Goal: Information Seeking & Learning: Learn about a topic

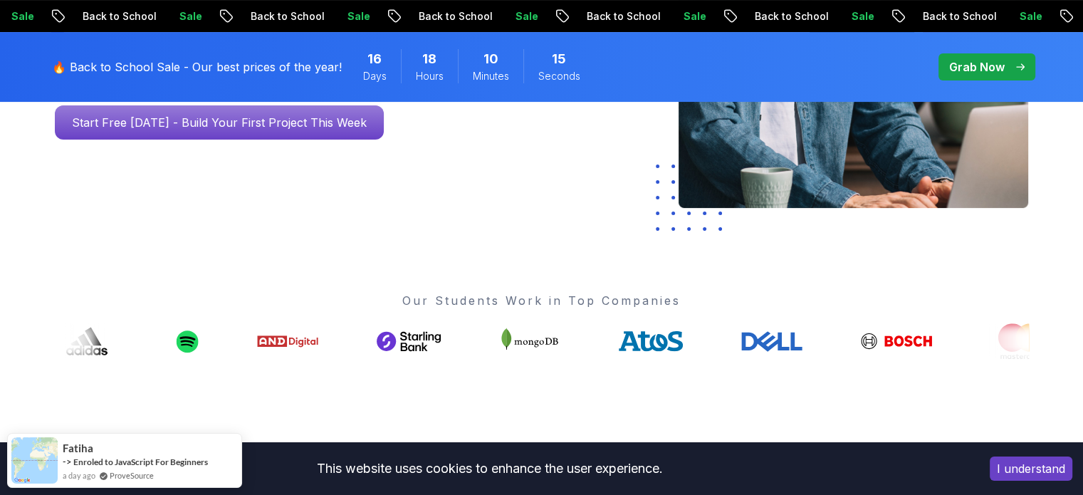
scroll to position [316, 0]
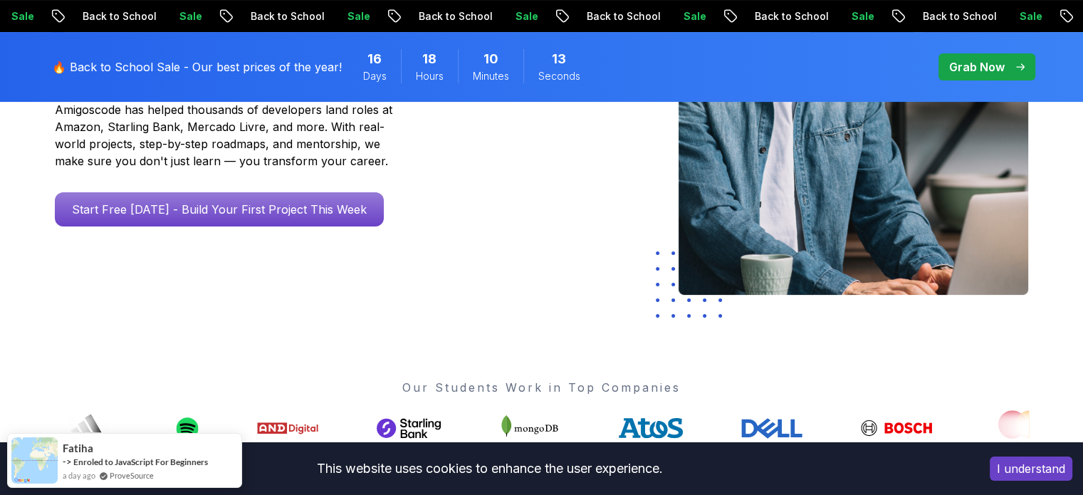
click at [1003, 472] on button "I understand" at bounding box center [1031, 468] width 83 height 24
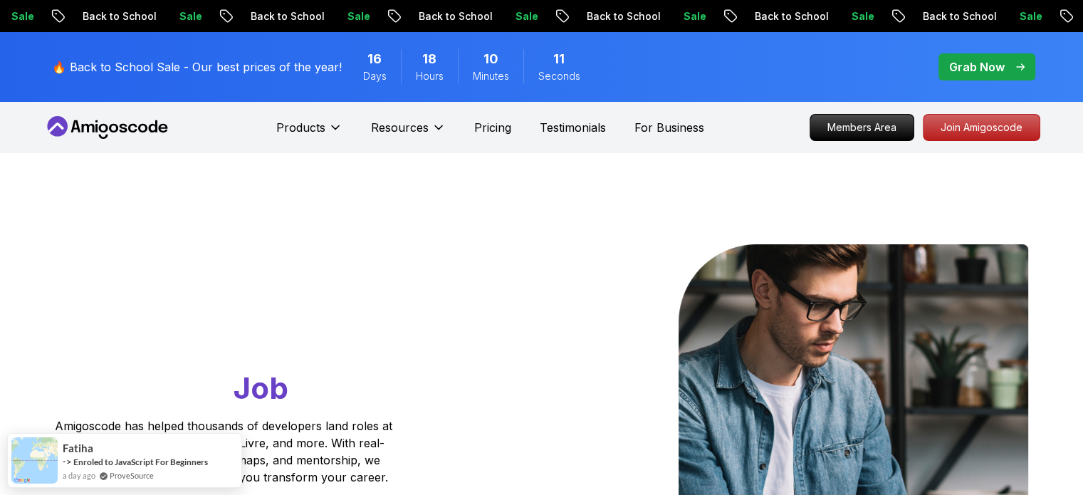
scroll to position [0, 0]
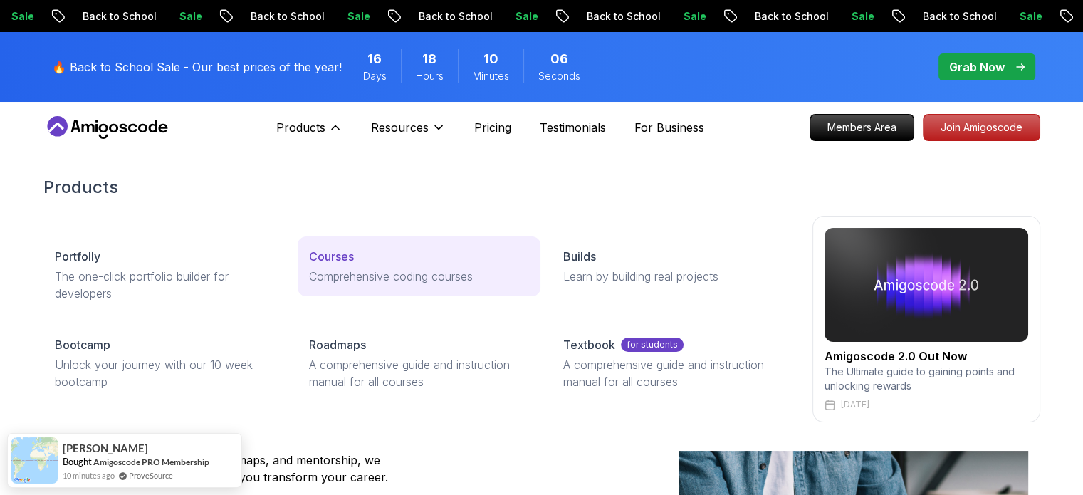
click at [336, 264] on link "Courses Comprehensive coding courses" at bounding box center [419, 266] width 243 height 60
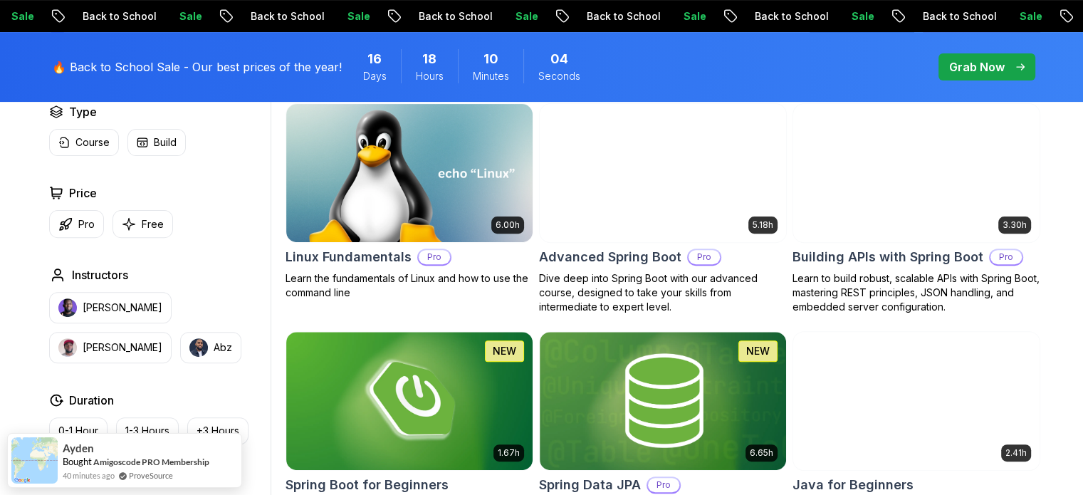
scroll to position [447, 0]
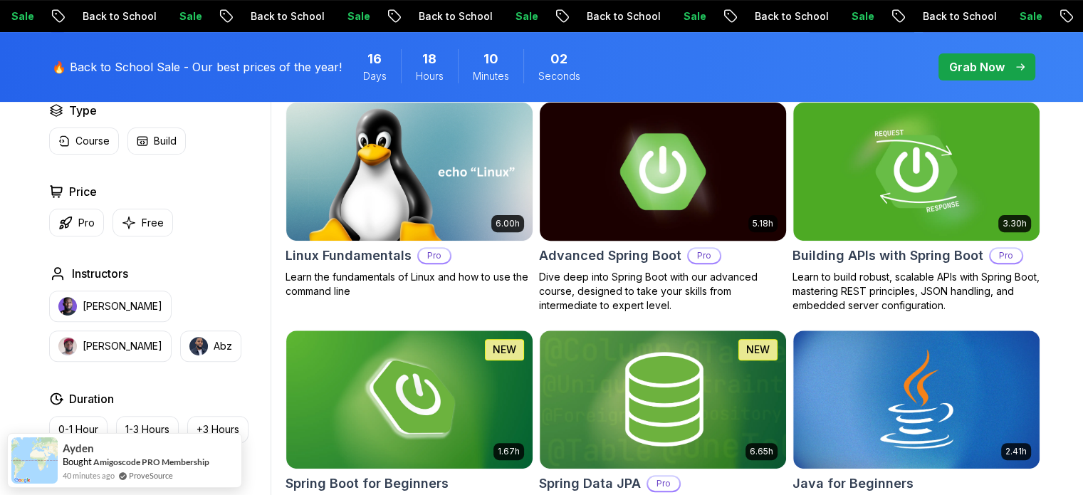
click at [151, 216] on p "Free" at bounding box center [153, 223] width 22 height 14
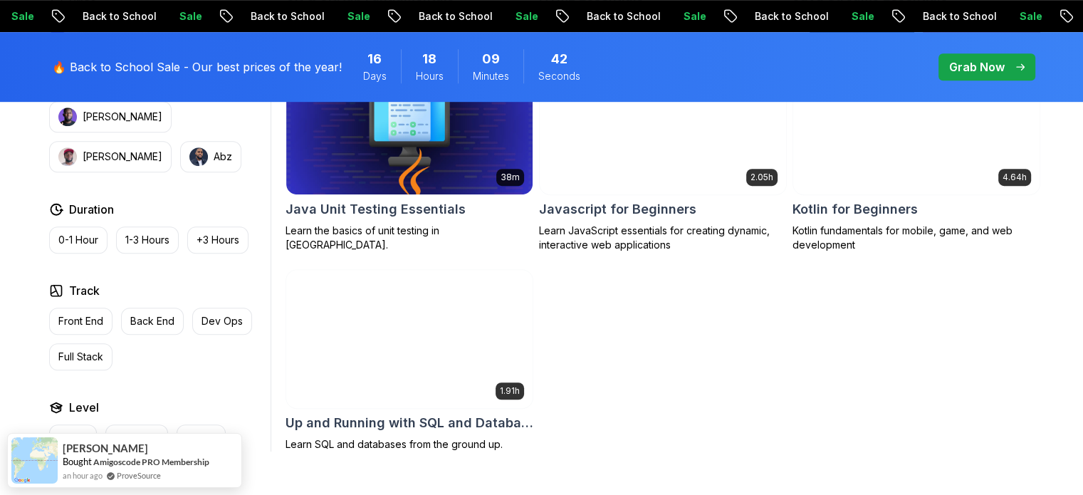
scroll to position [920, 0]
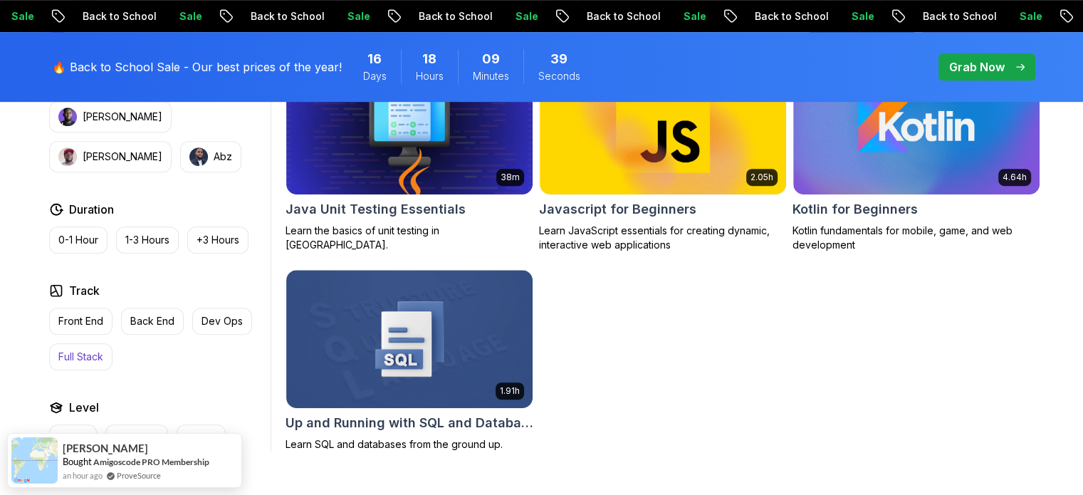
click at [94, 357] on p "Full Stack" at bounding box center [80, 357] width 45 height 14
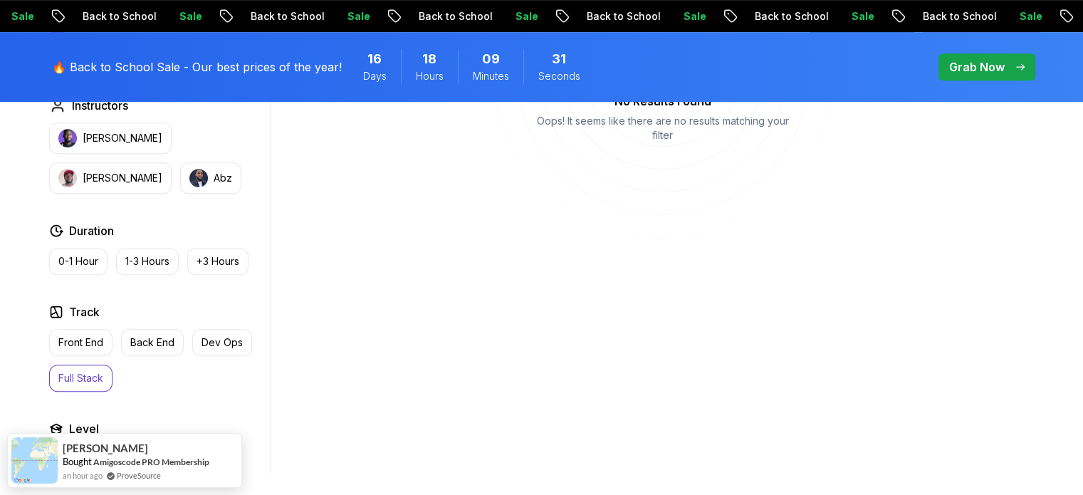
scroll to position [694, 0]
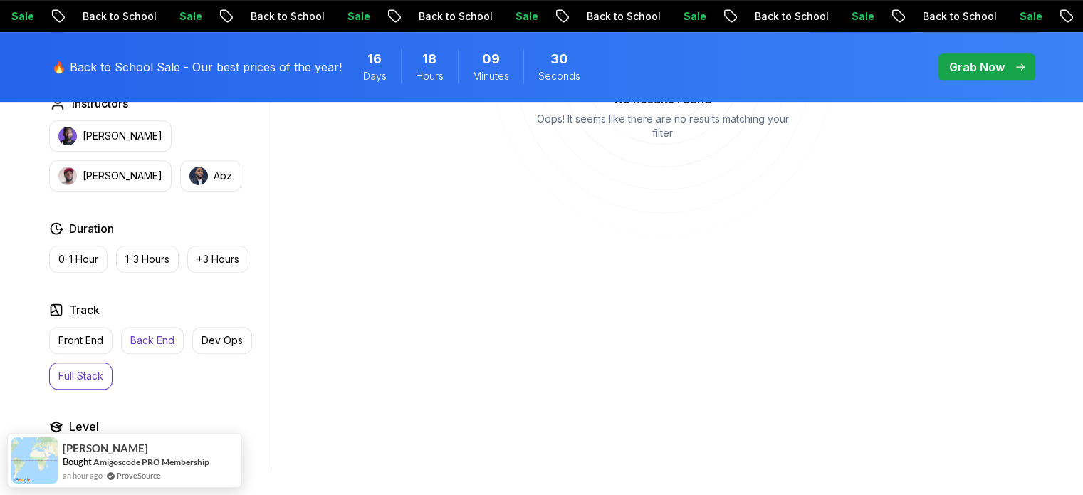
click at [150, 341] on p "Back End" at bounding box center [152, 340] width 44 height 14
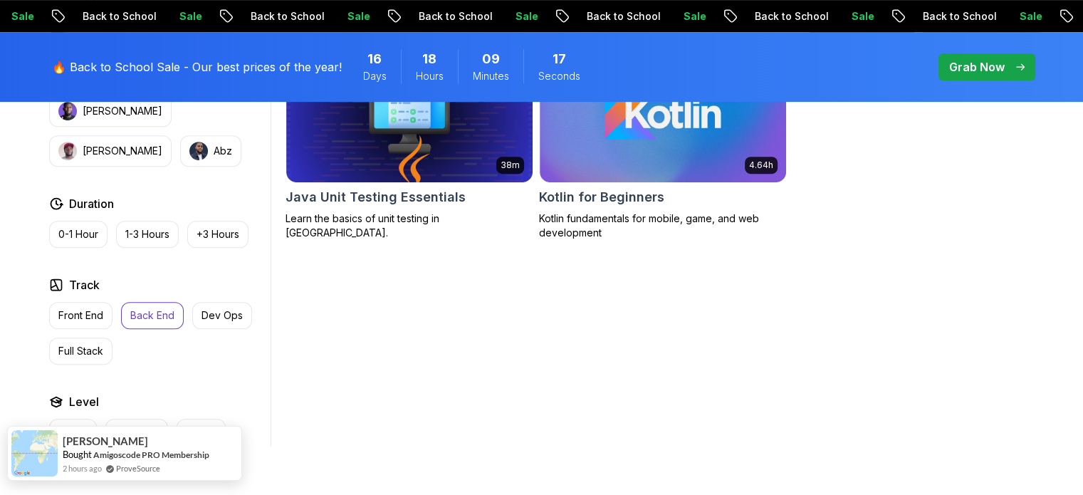
scroll to position [721, 0]
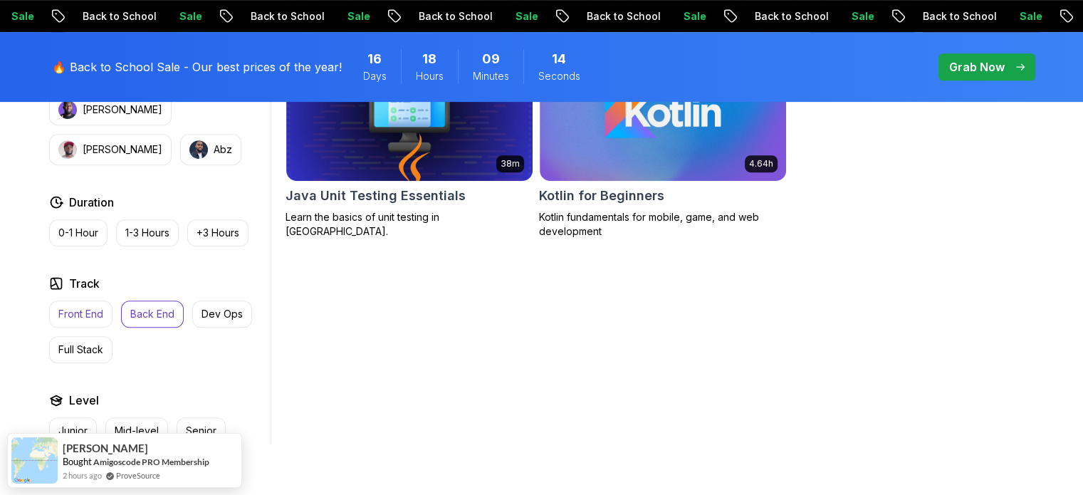
click at [91, 315] on p "Front End" at bounding box center [80, 314] width 45 height 14
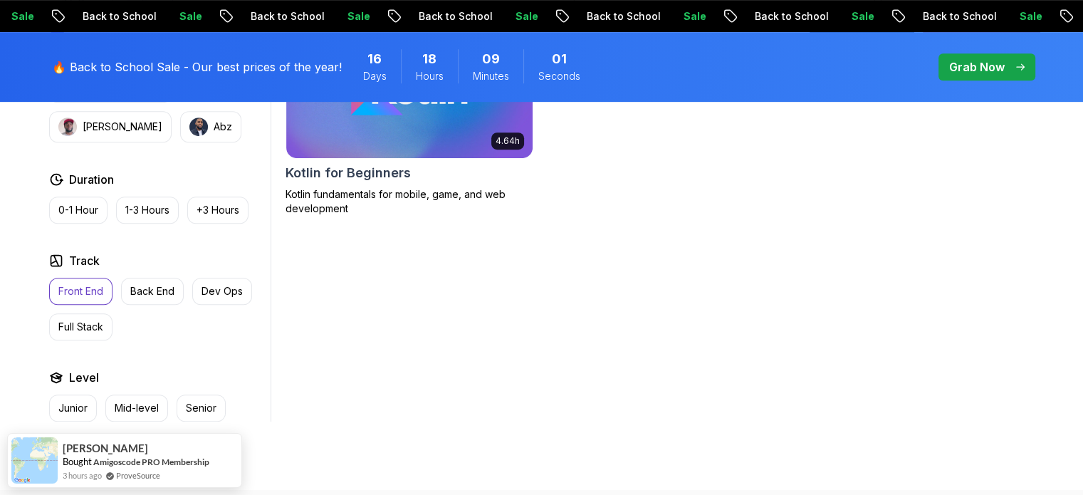
scroll to position [743, 0]
click at [490, 318] on div "2.08h CSS Essentials Master the fundamentals of CSS and bring your websites to …" at bounding box center [663, 107] width 755 height 627
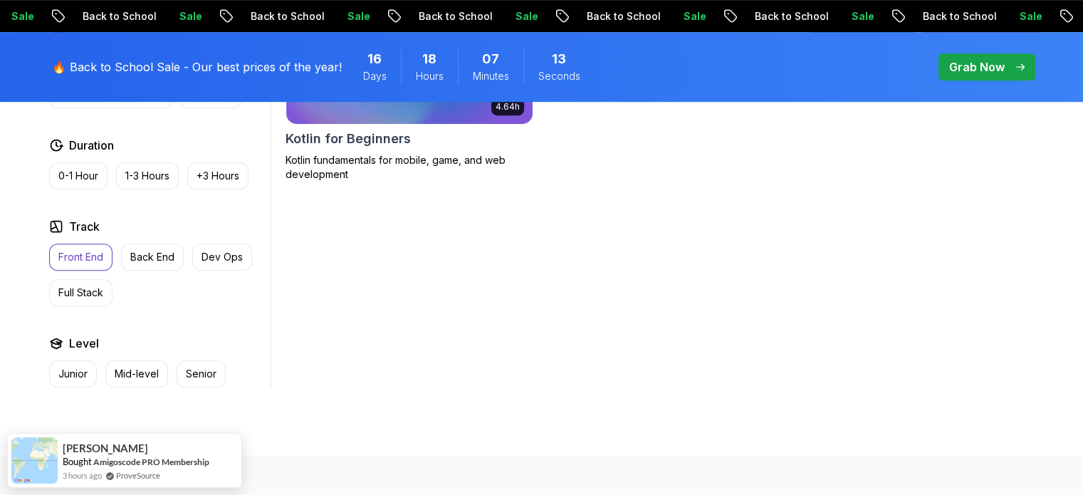
scroll to position [780, 0]
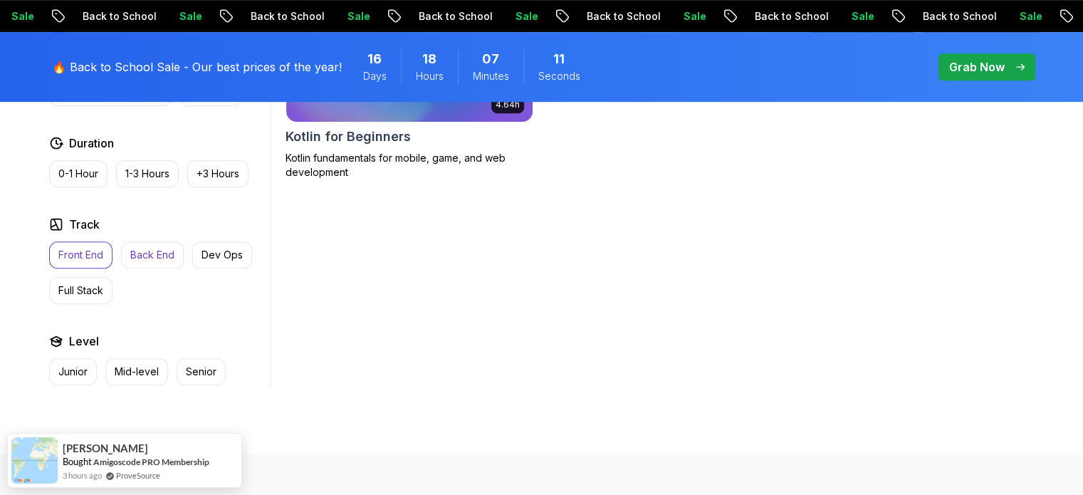
click at [154, 261] on button "Back End" at bounding box center [152, 254] width 63 height 27
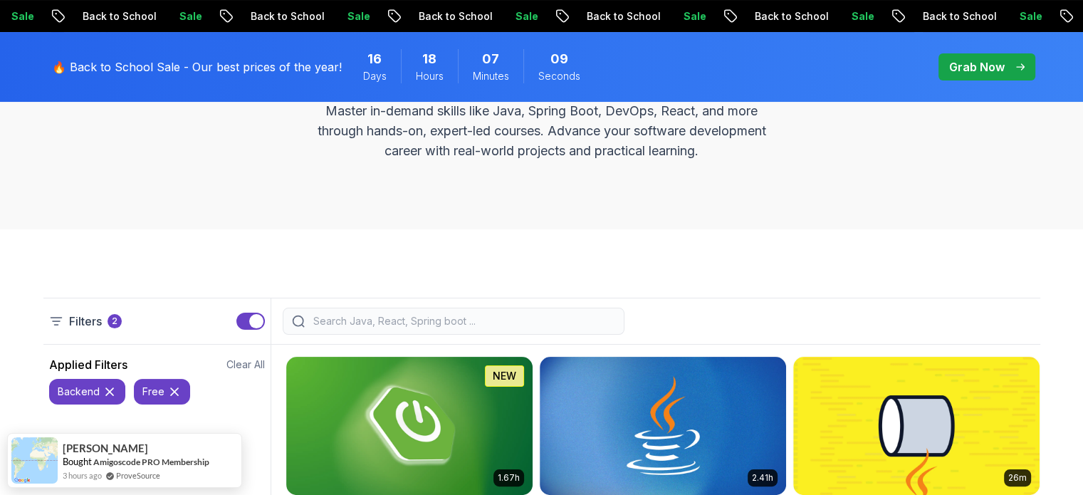
scroll to position [192, 0]
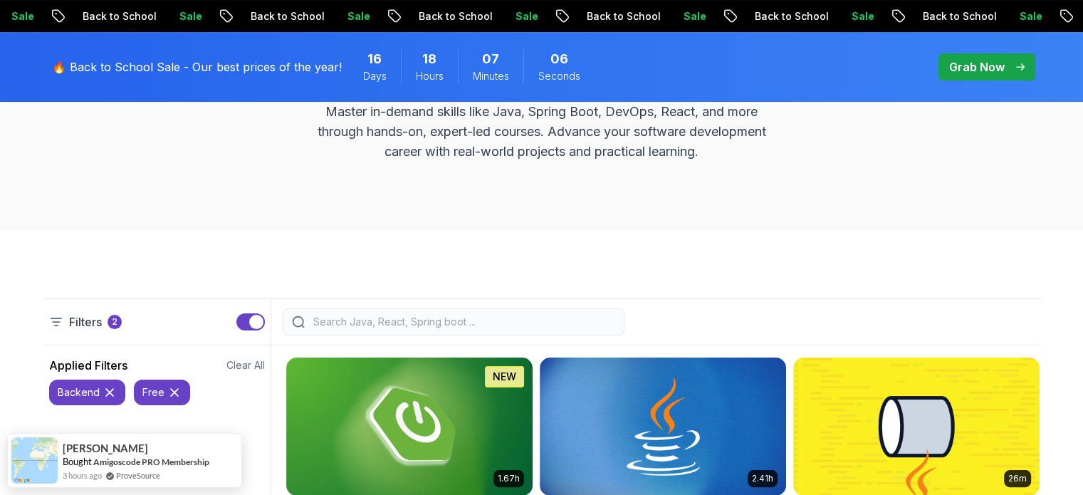
click at [256, 321] on div "button" at bounding box center [256, 322] width 14 height 14
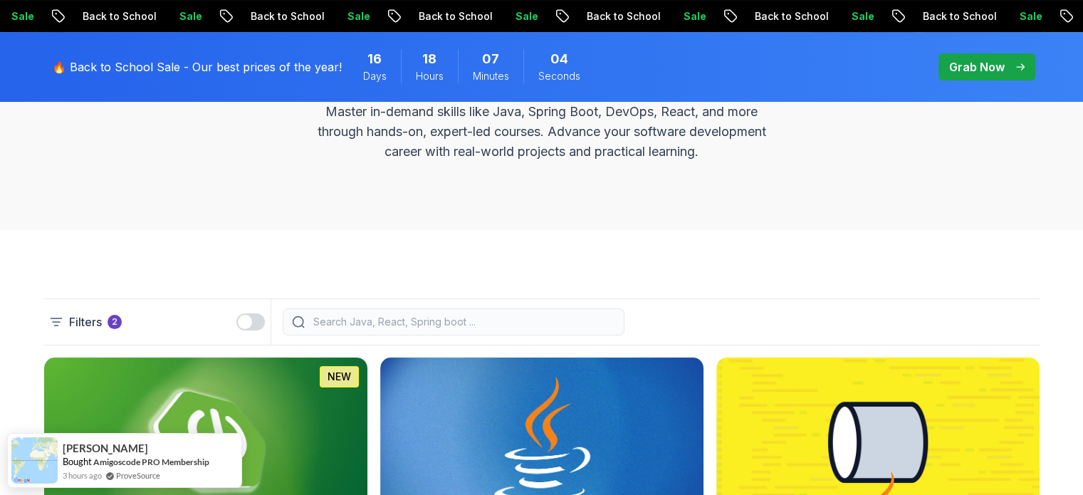
scroll to position [384, 0]
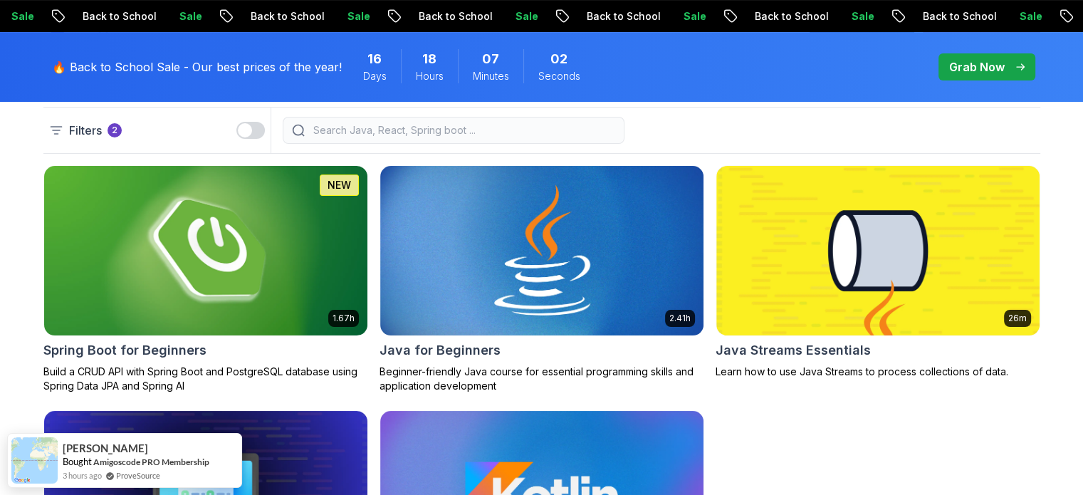
click at [427, 136] on input "search" at bounding box center [462, 130] width 305 height 14
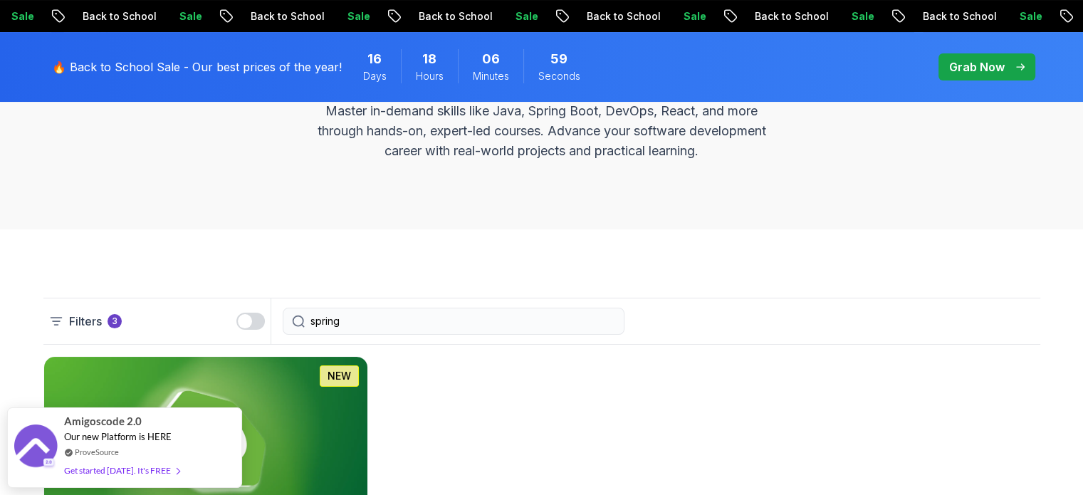
scroll to position [190, 0]
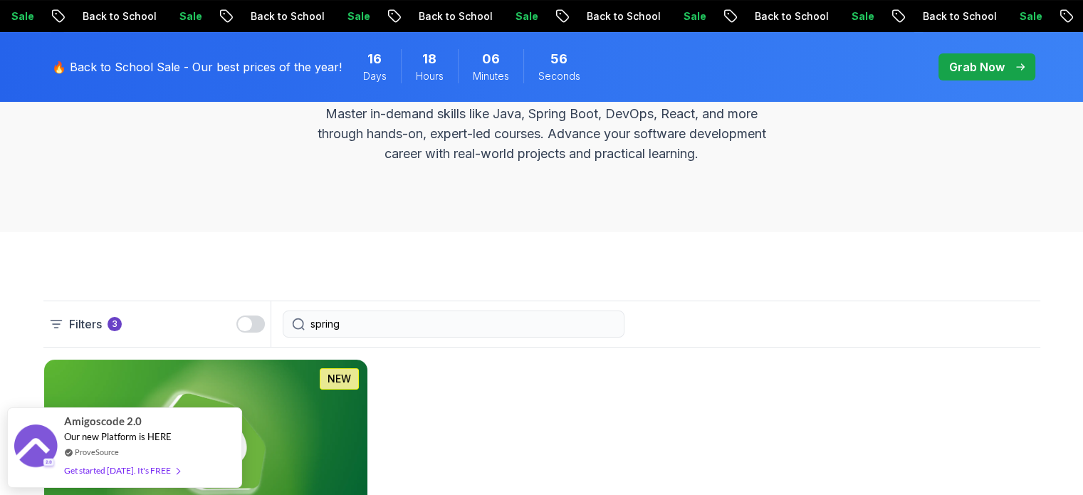
type input "spring"
click at [92, 324] on p "Filters" at bounding box center [85, 323] width 33 height 17
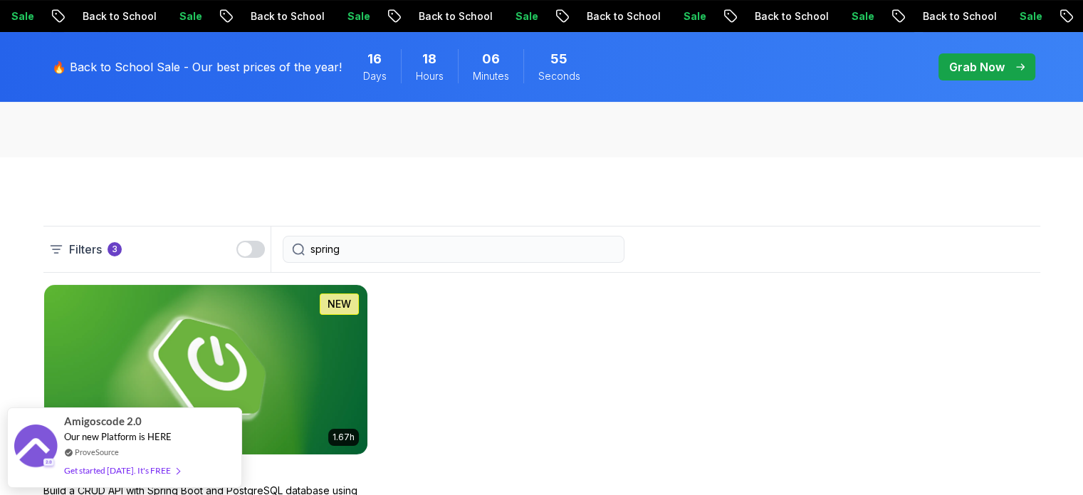
scroll to position [268, 0]
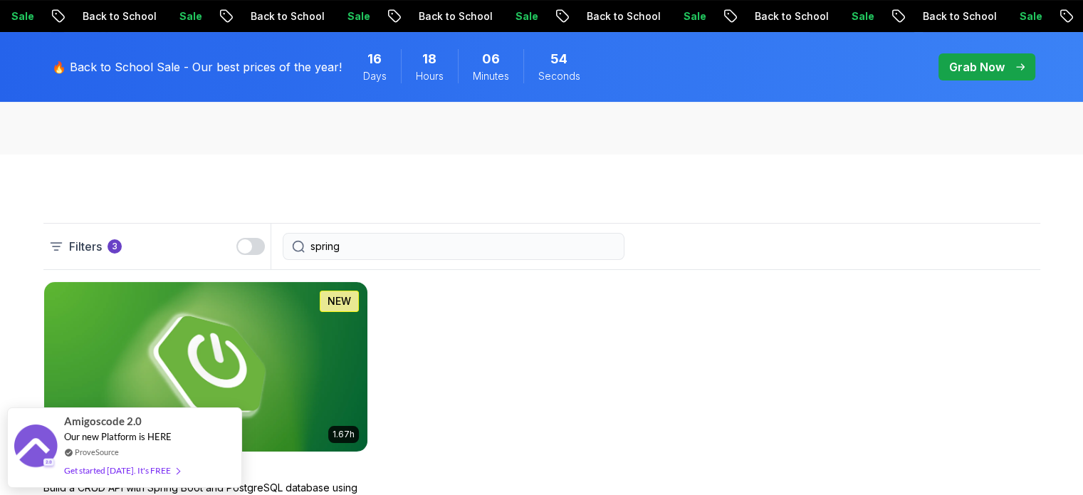
click at [57, 246] on icon at bounding box center [56, 246] width 11 height 7
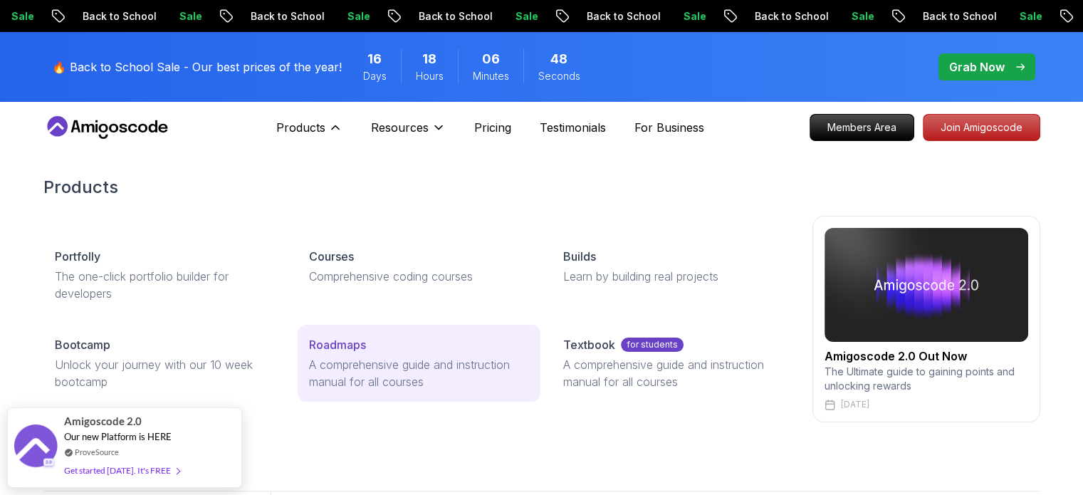
click at [364, 367] on p "A comprehensive guide and instruction manual for all courses" at bounding box center [419, 373] width 220 height 34
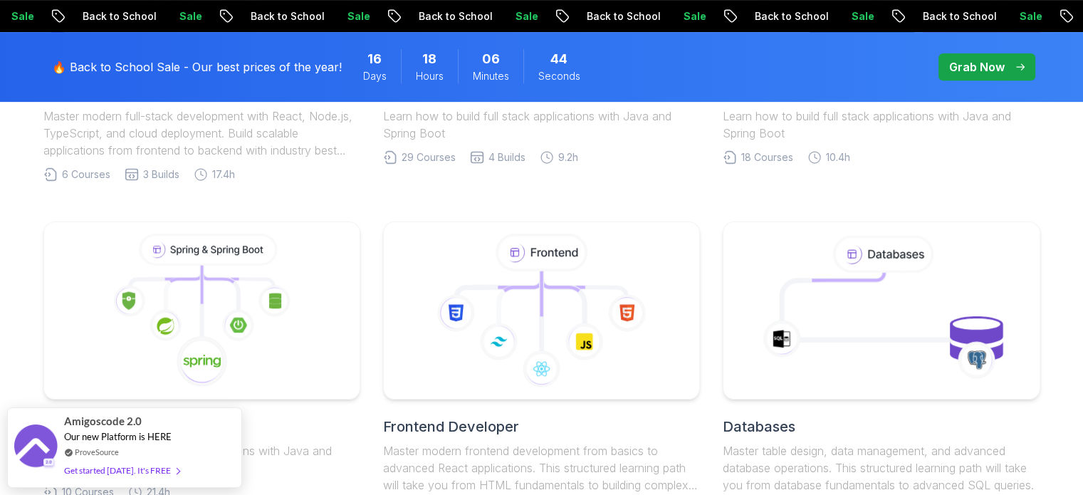
scroll to position [745, 0]
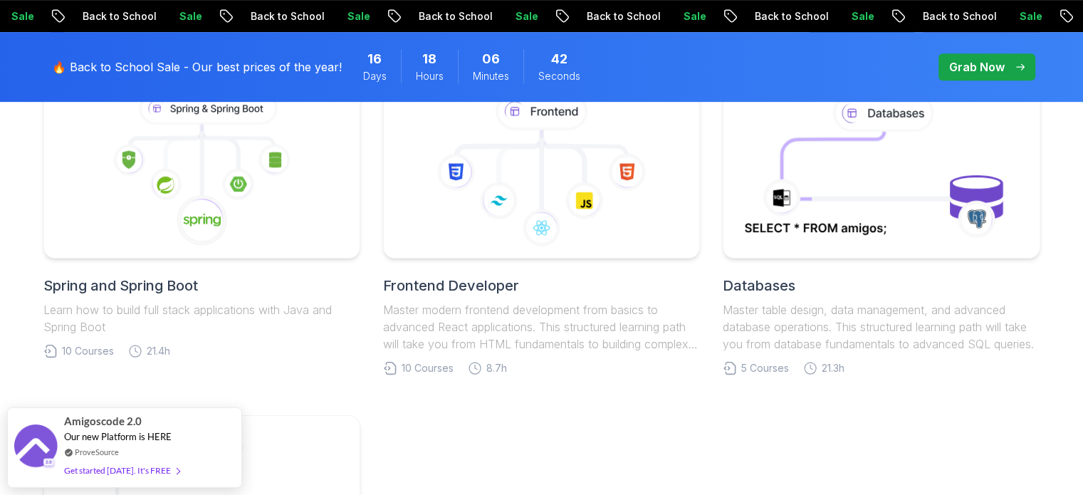
click at [172, 281] on h2 "Spring and Spring Boot" at bounding box center [201, 286] width 317 height 20
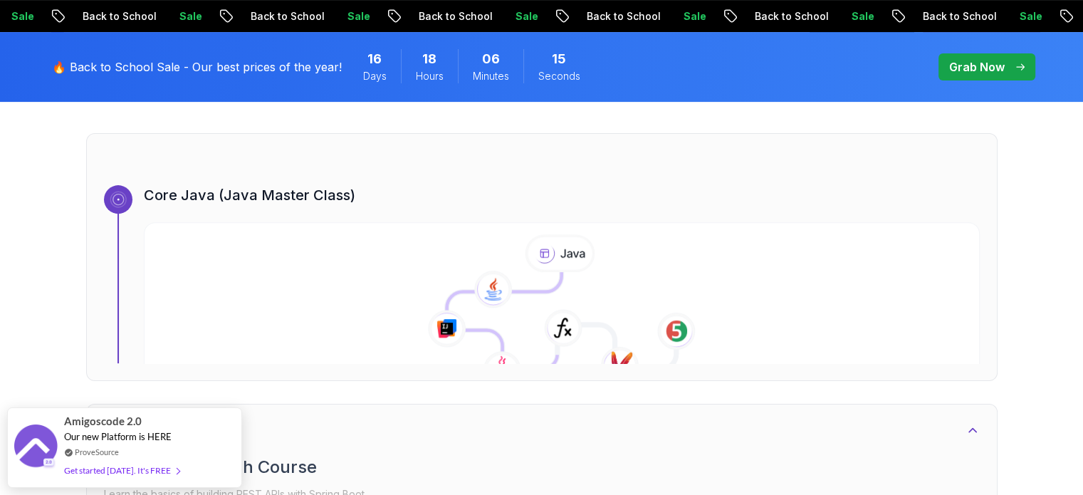
scroll to position [267, 0]
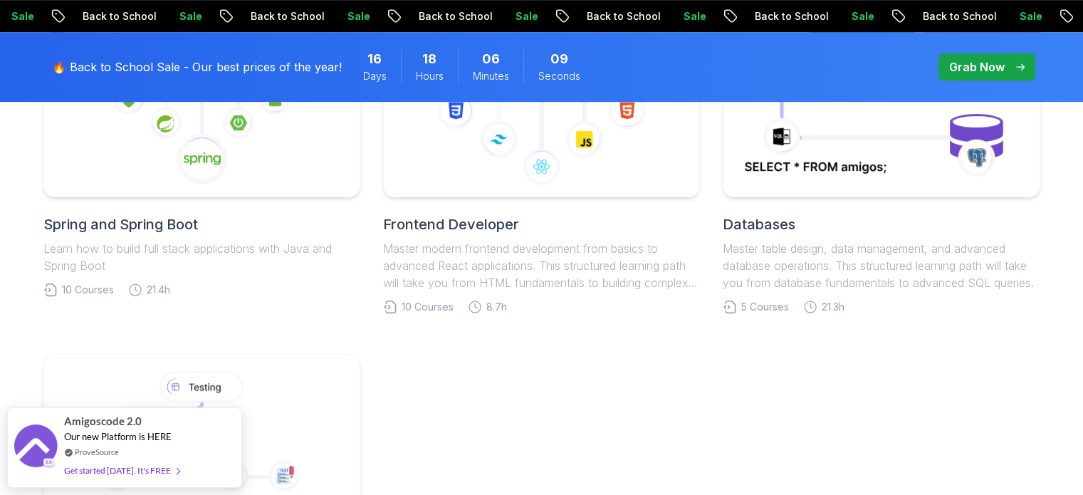
scroll to position [807, 0]
click at [308, 177] on icon at bounding box center [202, 108] width 308 height 162
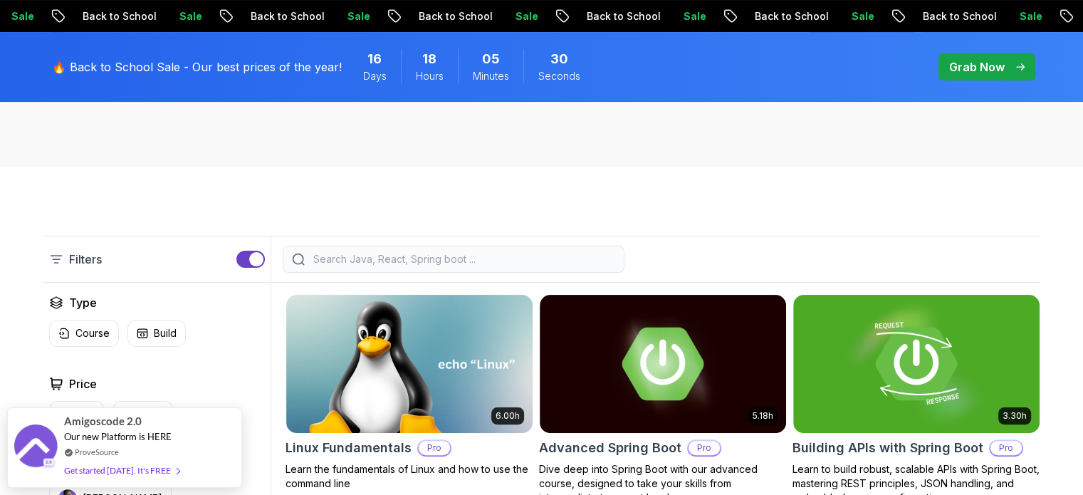
scroll to position [256, 0]
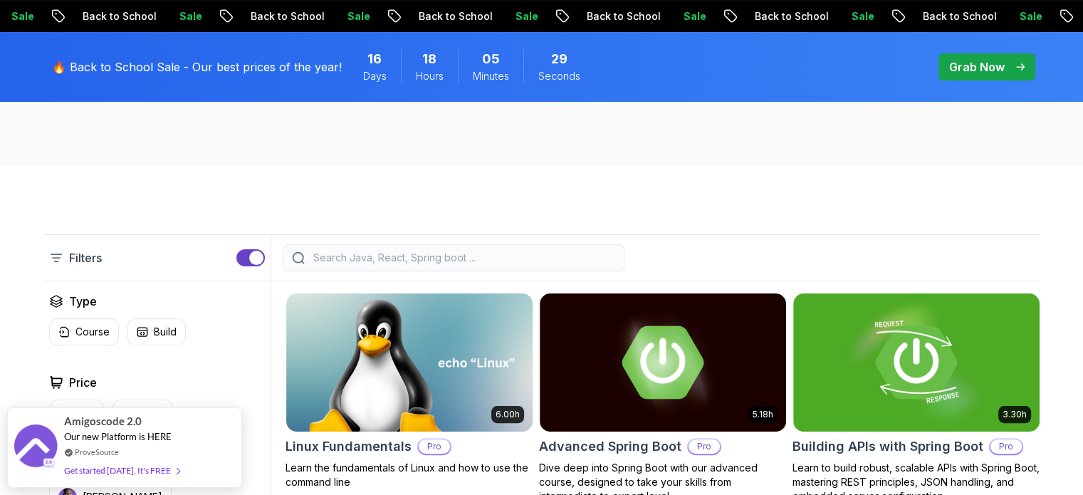
click at [464, 254] on input "search" at bounding box center [462, 258] width 305 height 14
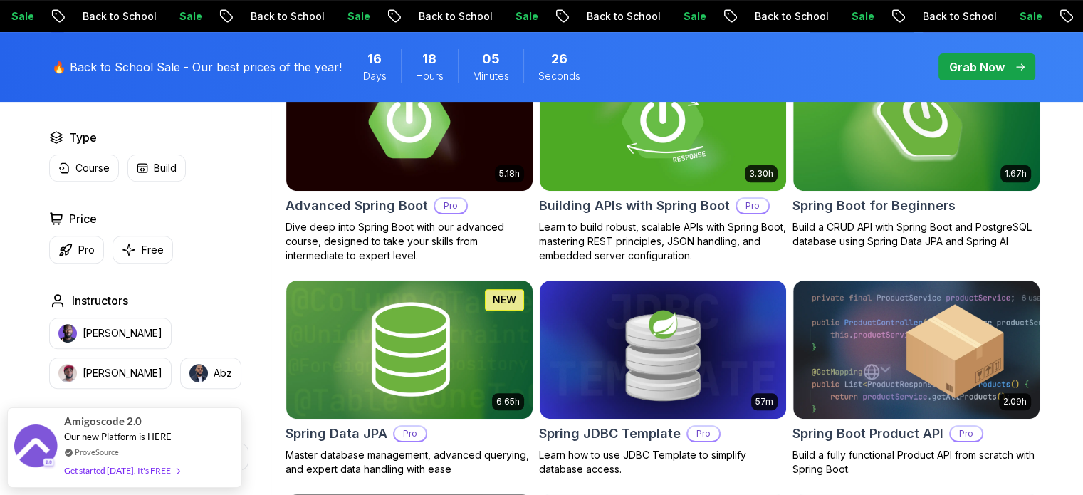
scroll to position [498, 0]
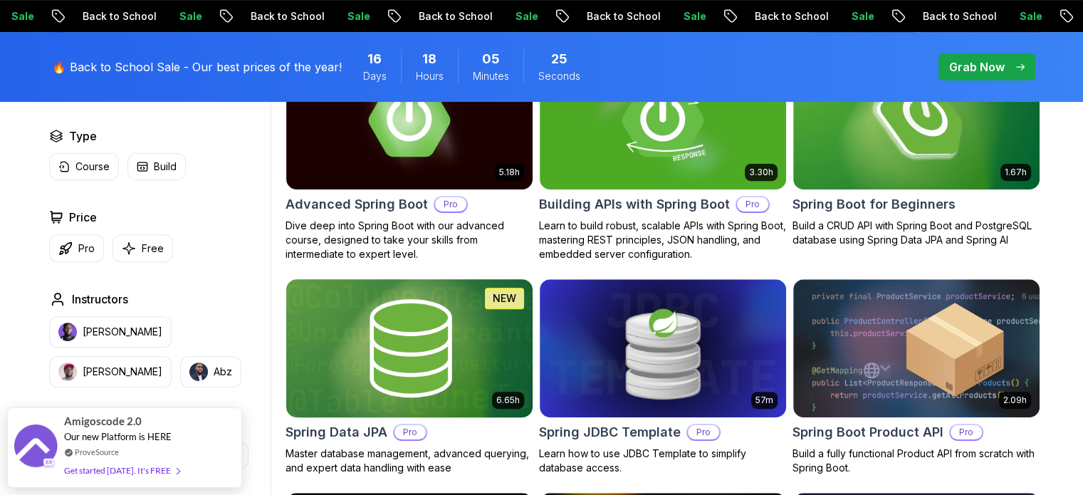
type input "spring"
click at [355, 414] on img at bounding box center [409, 348] width 259 height 145
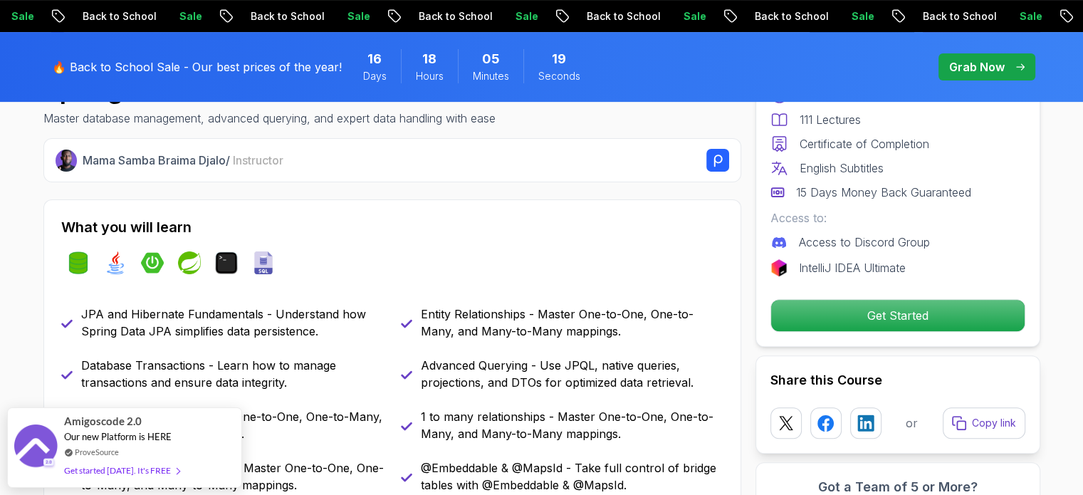
scroll to position [569, 0]
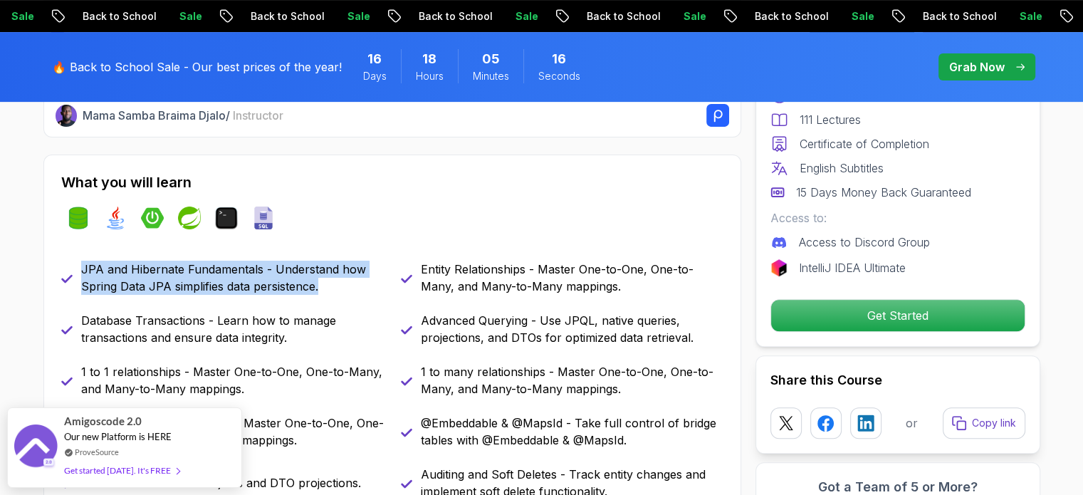
drag, startPoint x: 319, startPoint y: 289, endPoint x: 80, endPoint y: 274, distance: 239.0
click at [81, 274] on p "JPA and Hibernate Fundamentals - Understand how Spring Data JPA simplifies data…" at bounding box center [232, 278] width 303 height 34
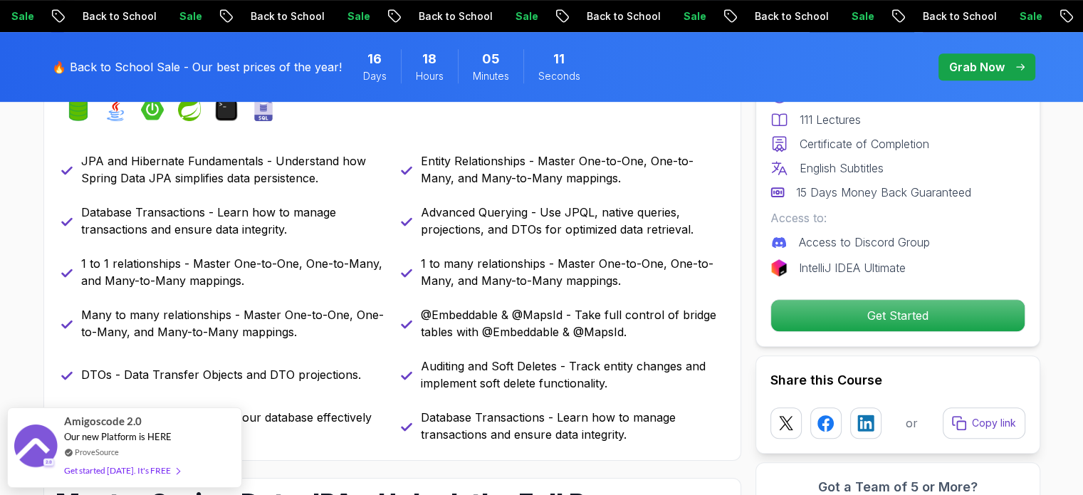
scroll to position [691, 0]
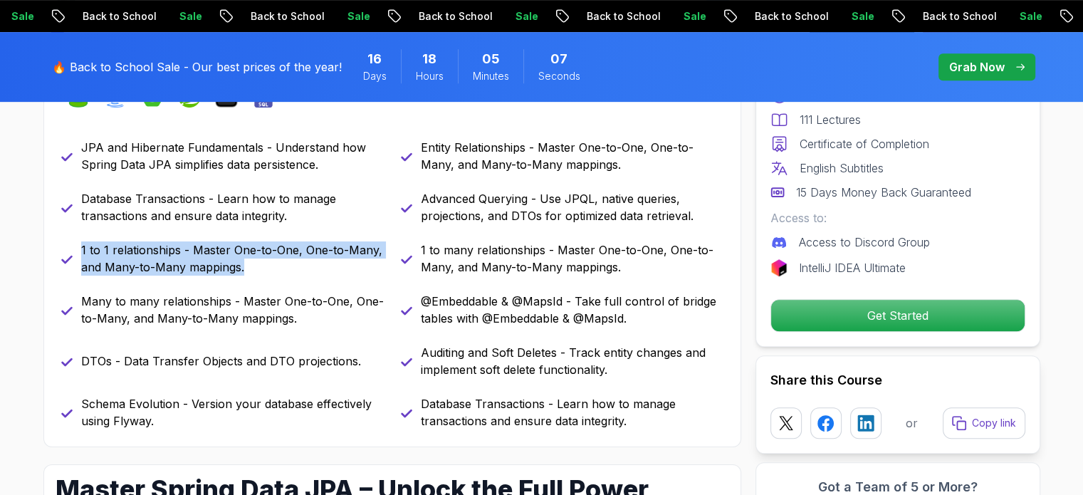
drag, startPoint x: 244, startPoint y: 268, endPoint x: 77, endPoint y: 257, distance: 167.0
click at [77, 257] on div "1 to 1 relationships - Master One-to-One, One-to-Many, and Many-to-Many mapping…" at bounding box center [222, 258] width 323 height 34
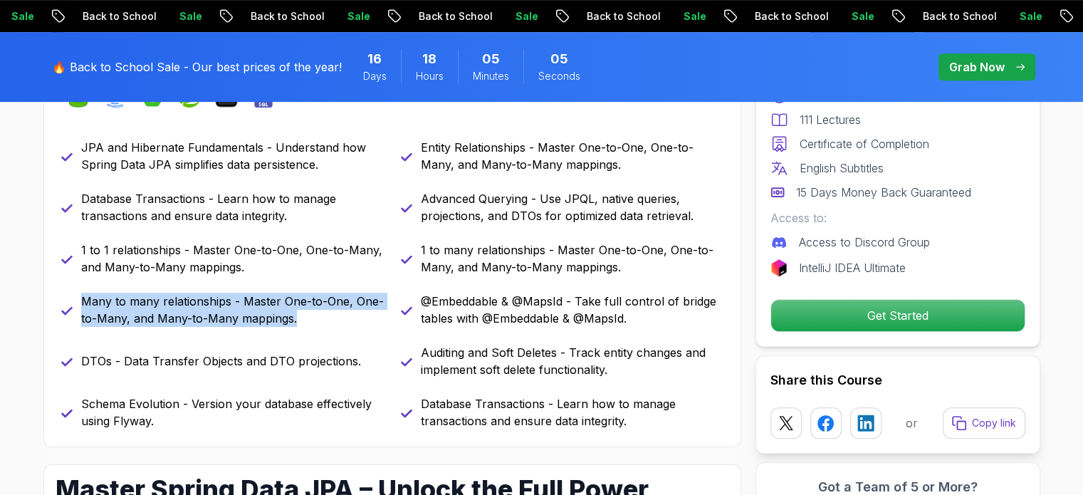
drag, startPoint x: 297, startPoint y: 315, endPoint x: 63, endPoint y: 313, distance: 234.3
click at [63, 313] on div "Many to many relationships - Master One-to-One, One-to-Many, and Many-to-Many m…" at bounding box center [222, 310] width 323 height 34
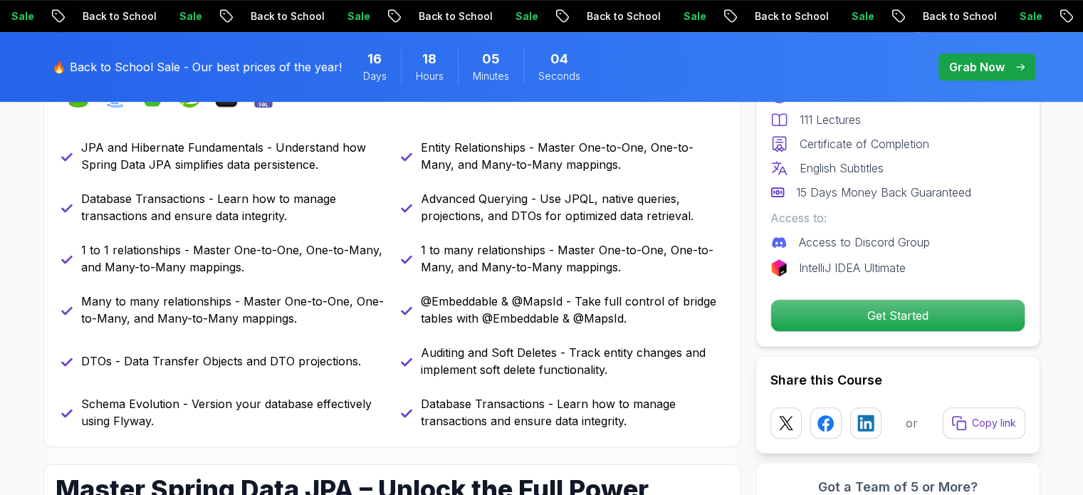
click at [63, 313] on icon at bounding box center [66, 311] width 9 height 6
drag, startPoint x: 357, startPoint y: 356, endPoint x: 83, endPoint y: 368, distance: 275.2
click at [83, 368] on div "DTOs - Data Transfer Objects and DTO projections." at bounding box center [222, 361] width 323 height 34
click at [83, 368] on p "DTOs - Data Transfer Objects and DTO projections." at bounding box center [221, 361] width 280 height 17
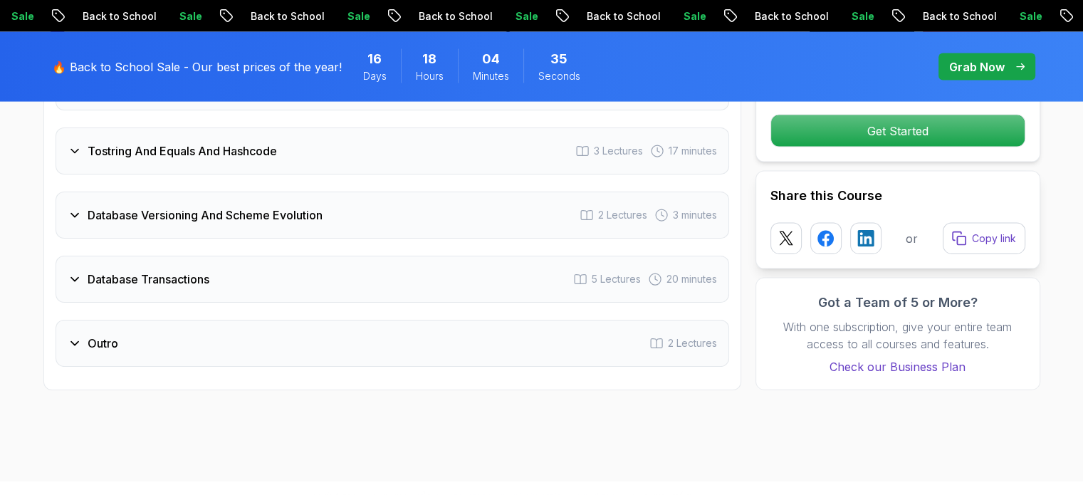
scroll to position [3031, 0]
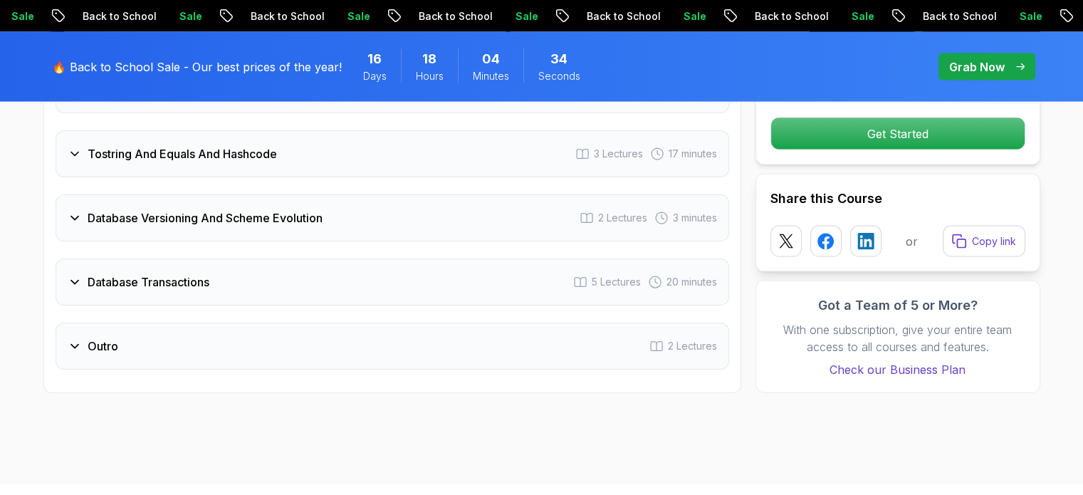
click at [355, 325] on div "Outro 2 Lectures" at bounding box center [393, 346] width 674 height 47
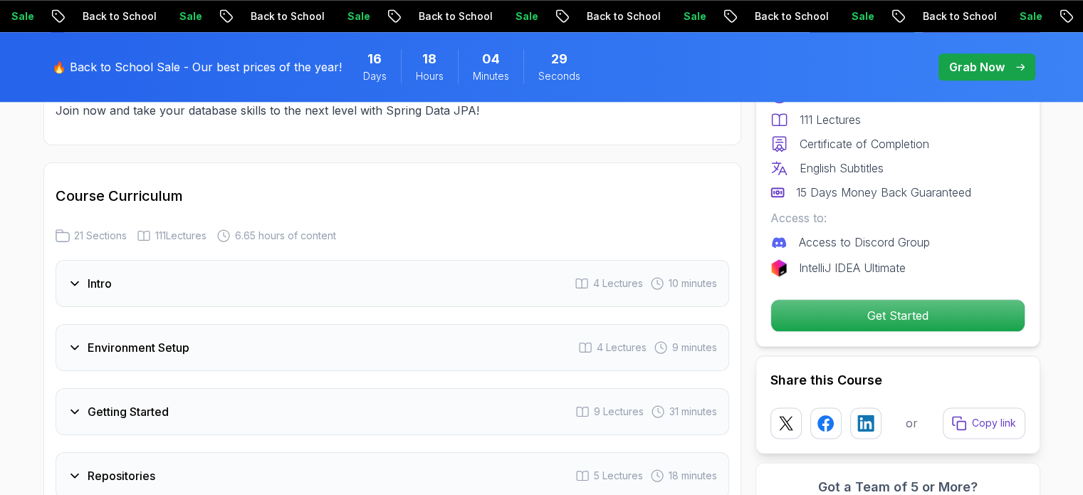
scroll to position [1672, 0]
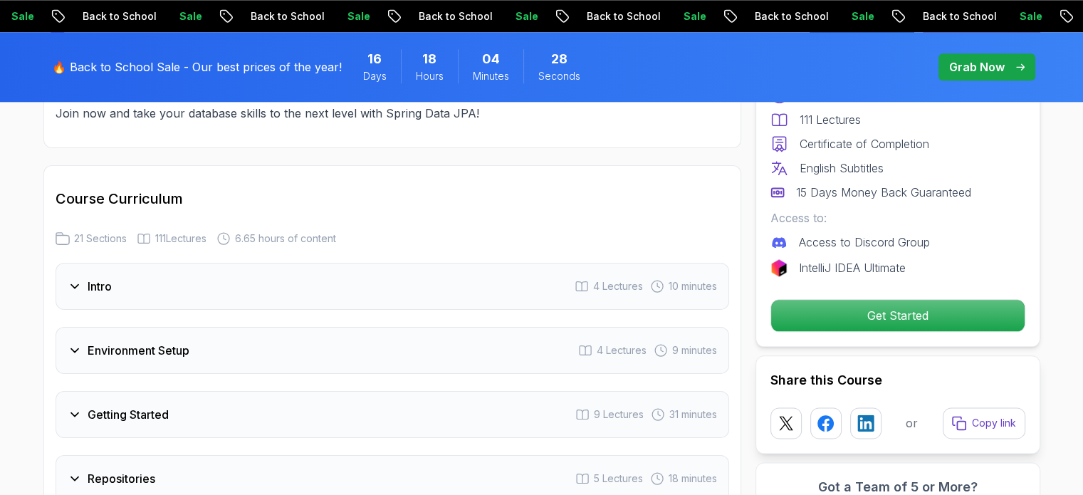
click at [318, 266] on div "Intro 4 Lectures 10 minutes" at bounding box center [393, 286] width 674 height 47
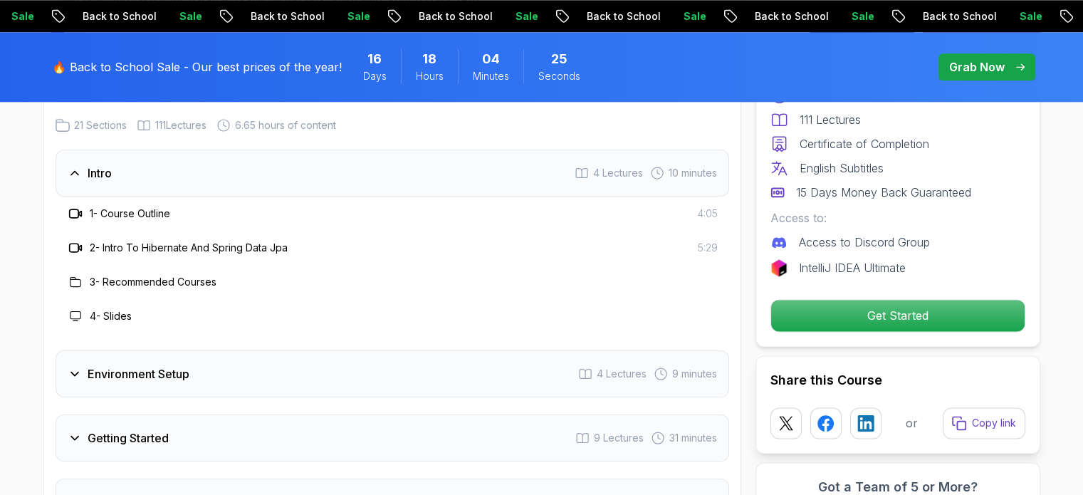
scroll to position [1786, 0]
click at [137, 365] on h3 "Environment Setup" at bounding box center [139, 373] width 102 height 17
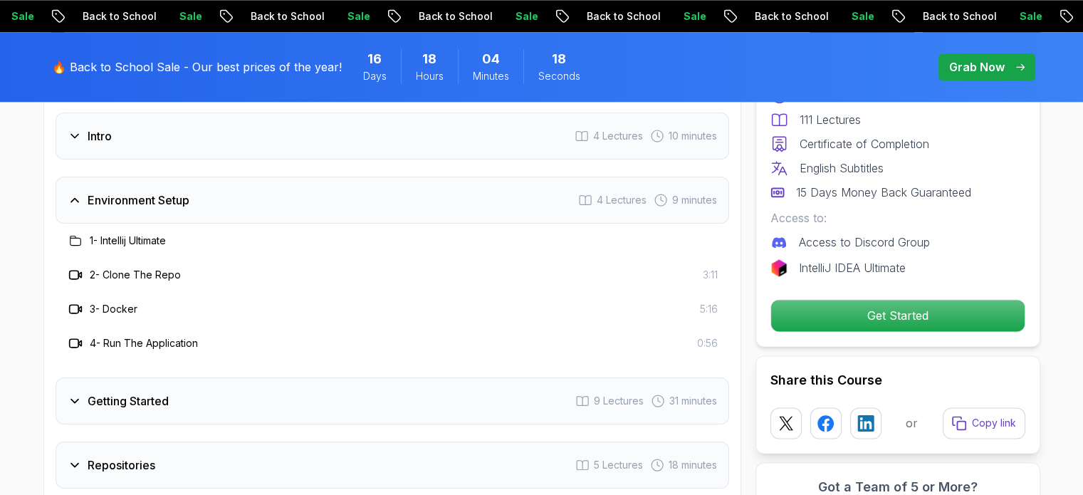
scroll to position [1832, 0]
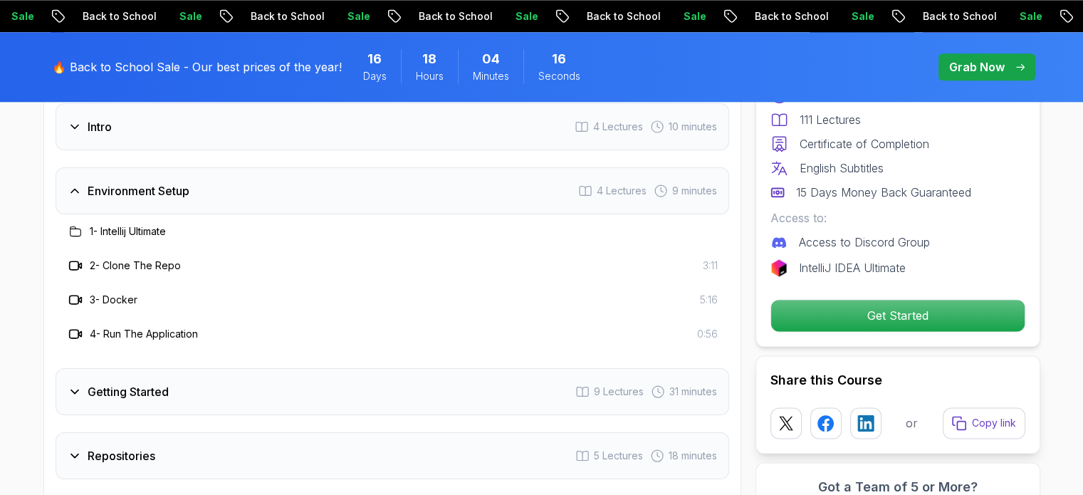
click at [150, 383] on h3 "Getting Started" at bounding box center [128, 391] width 81 height 17
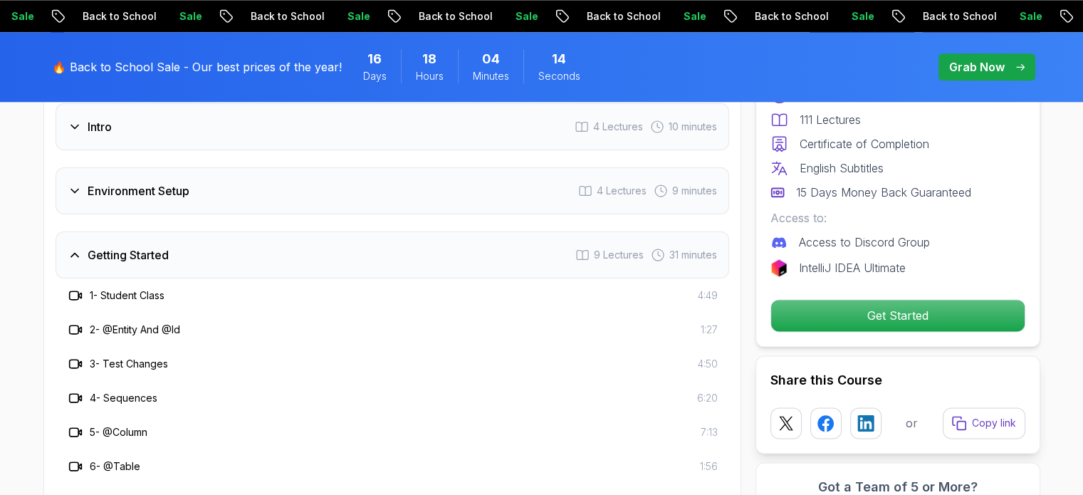
click at [191, 167] on div "Environment Setup 4 Lectures 9 minutes" at bounding box center [393, 190] width 674 height 47
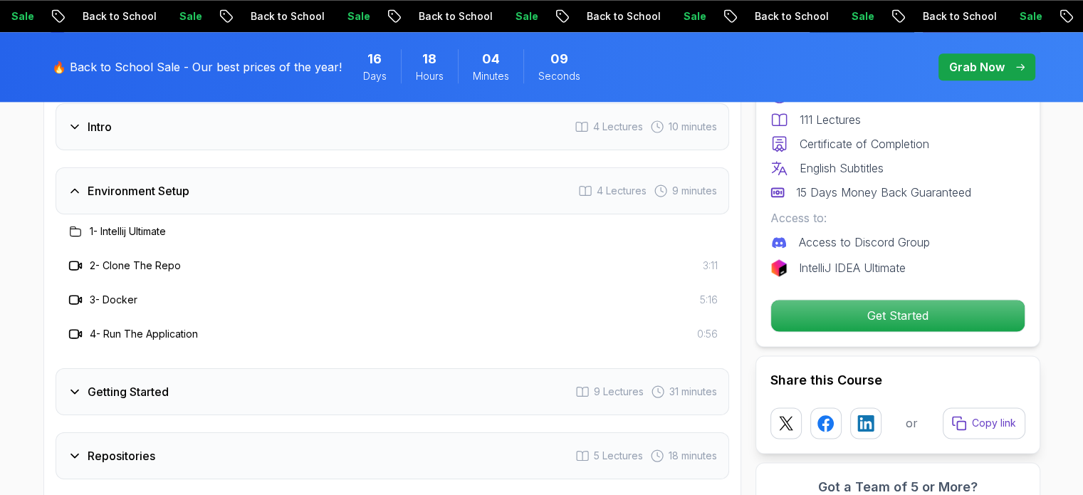
click at [264, 384] on div "Getting Started 9 Lectures 31 minutes" at bounding box center [393, 391] width 674 height 47
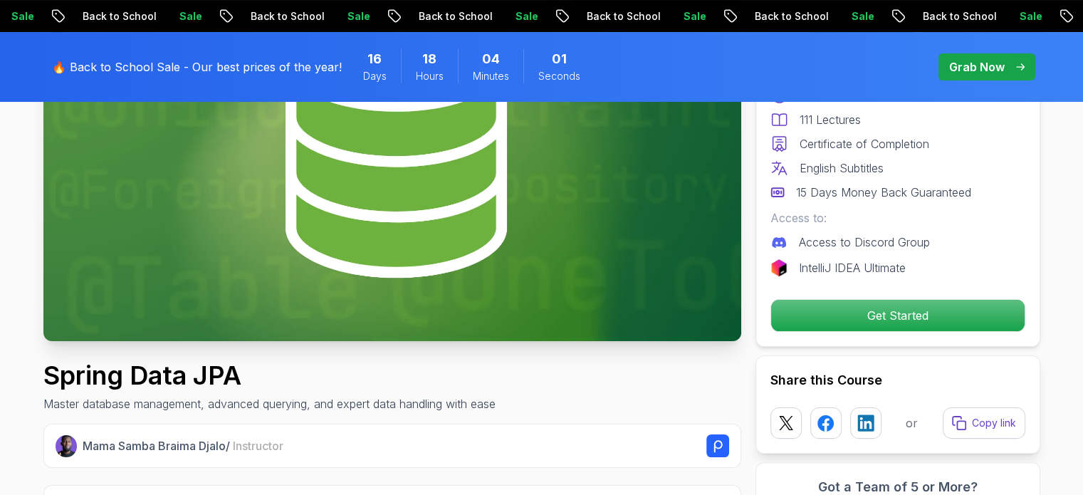
scroll to position [239, 0]
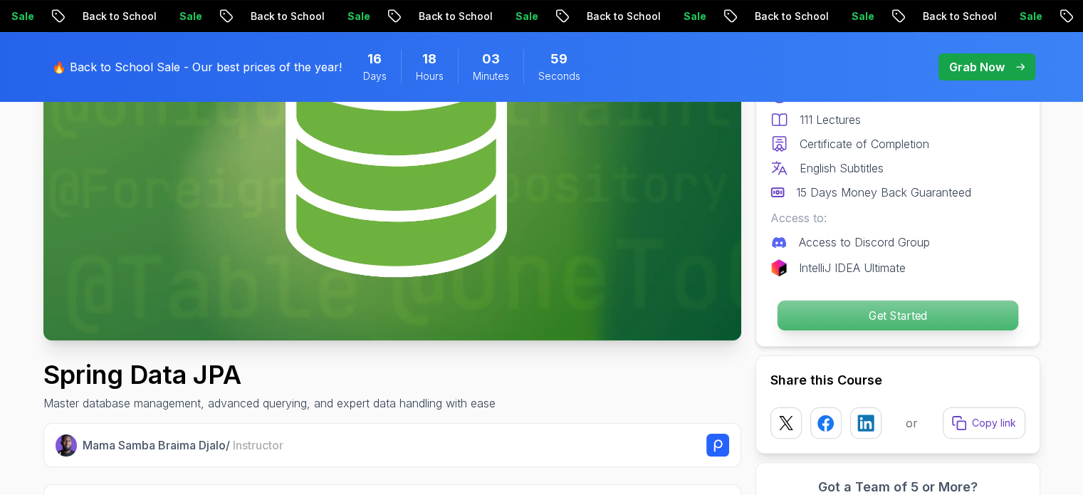
click at [919, 304] on p "Get Started" at bounding box center [897, 316] width 241 height 30
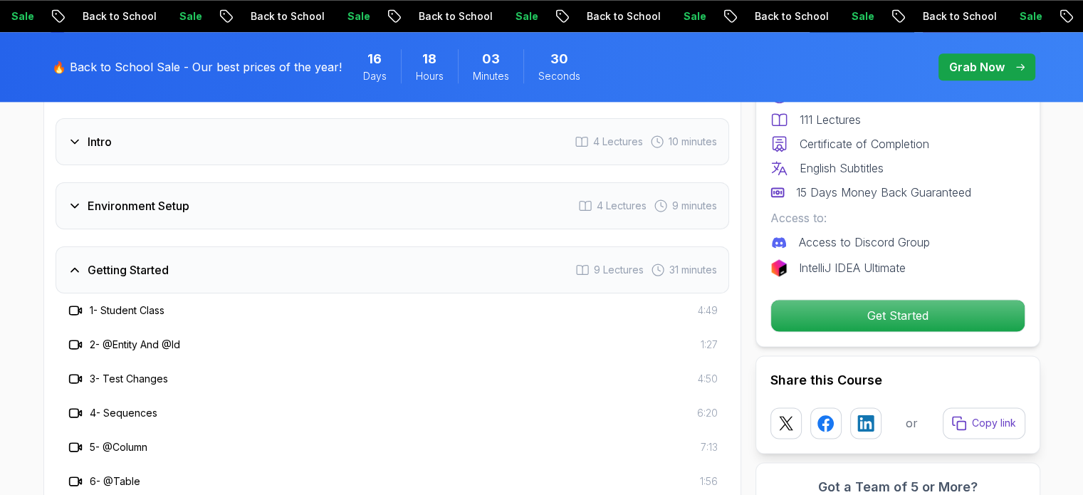
scroll to position [1917, 0]
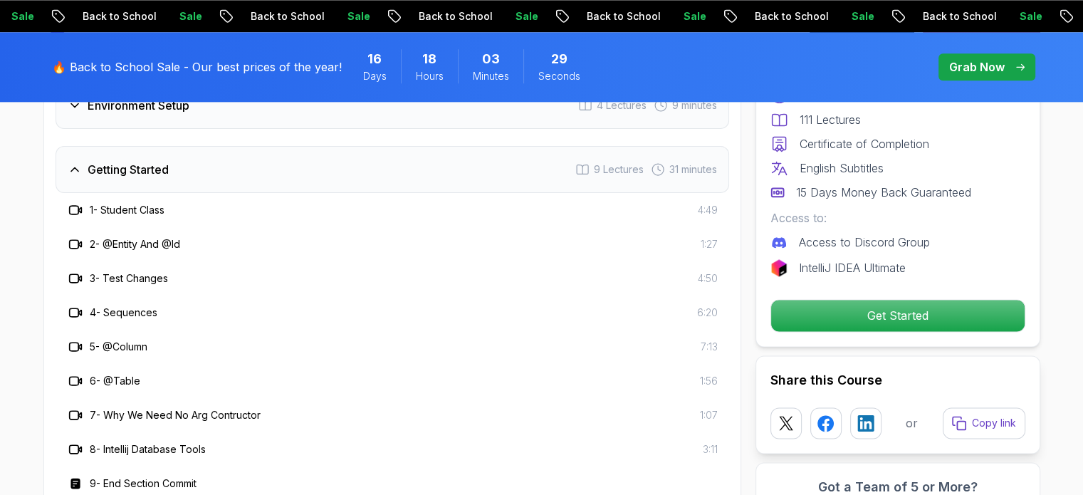
click at [423, 150] on div "Getting Started 9 Lectures 31 minutes" at bounding box center [393, 169] width 674 height 47
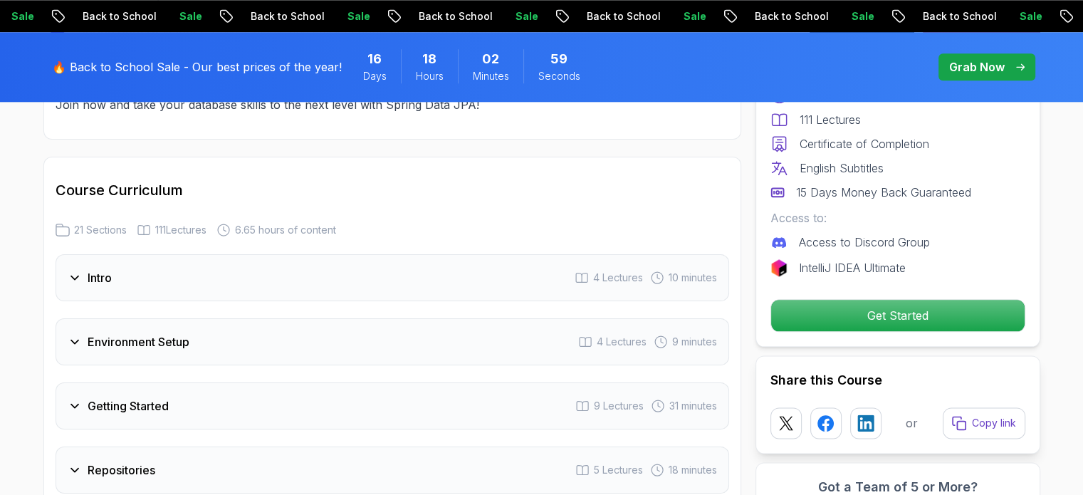
scroll to position [1688, 0]
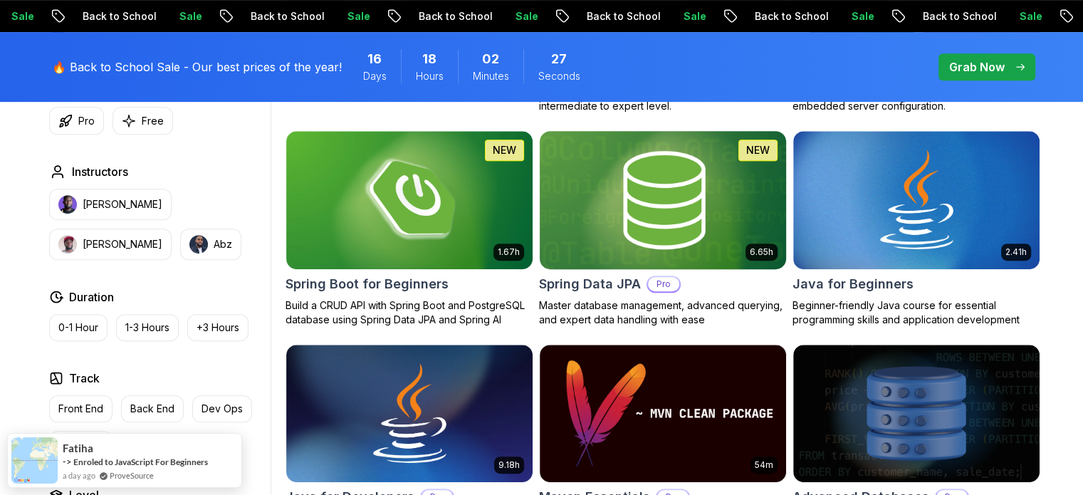
scroll to position [646, 0]
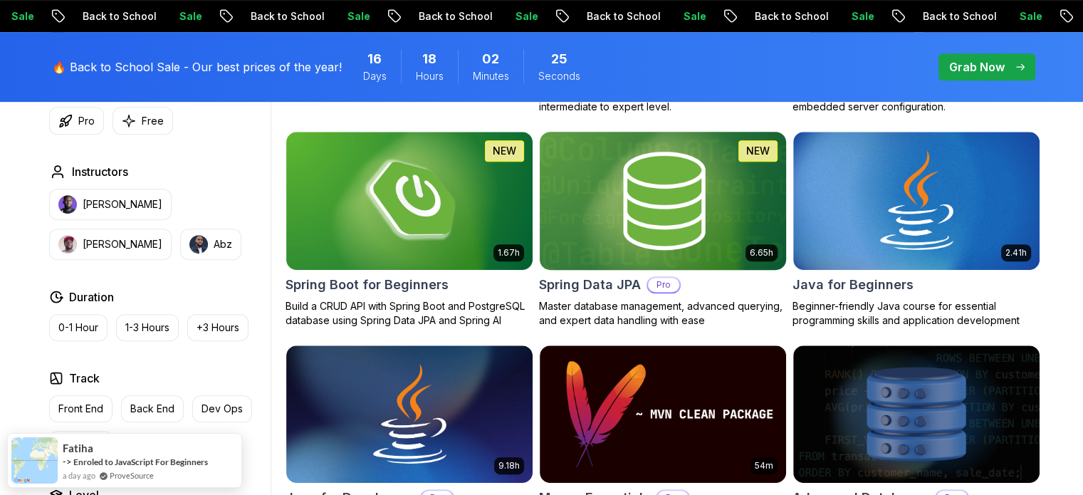
click at [607, 281] on h2 "Spring Data JPA" at bounding box center [590, 285] width 102 height 20
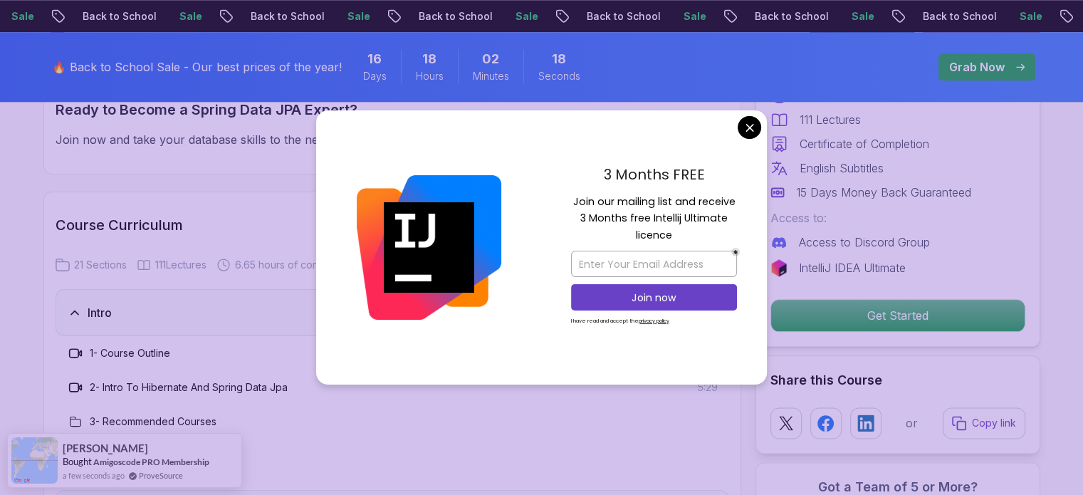
scroll to position [1649, 0]
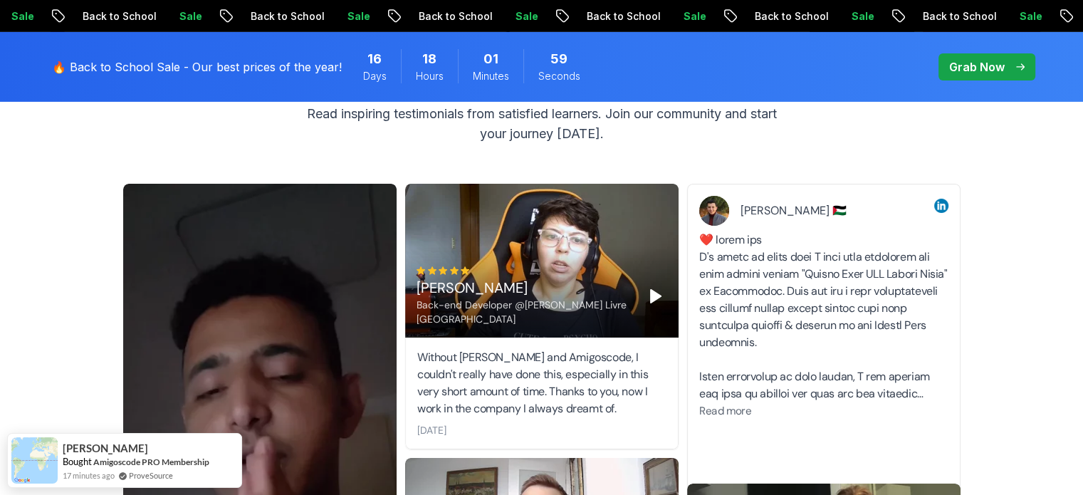
scroll to position [4911, 0]
